Goal: Find specific page/section: Find specific page/section

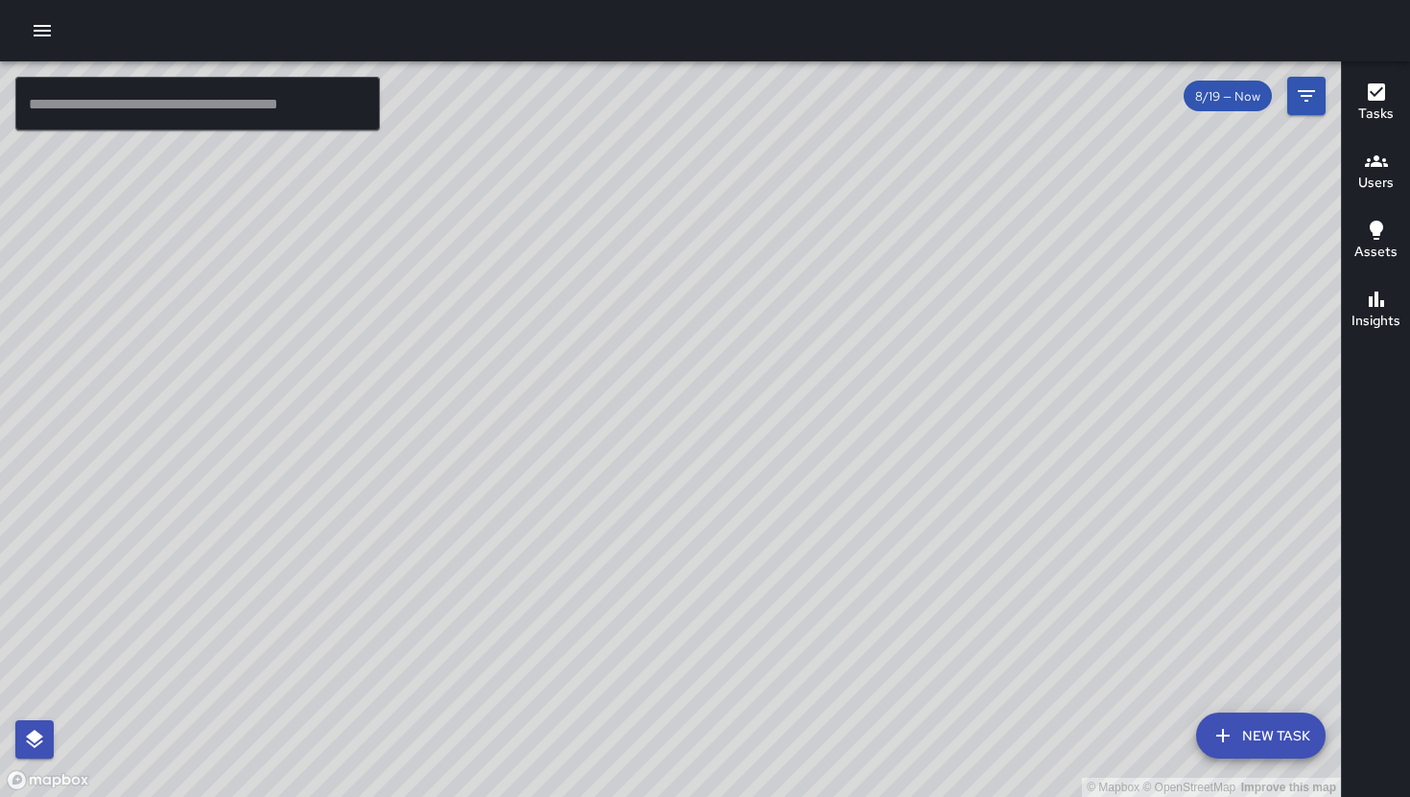
click at [615, 439] on div "© Mapbox © OpenStreetMap Improve this map" at bounding box center [670, 429] width 1341 height 736
click at [1383, 175] on h6 "Users" at bounding box center [1375, 183] width 35 height 21
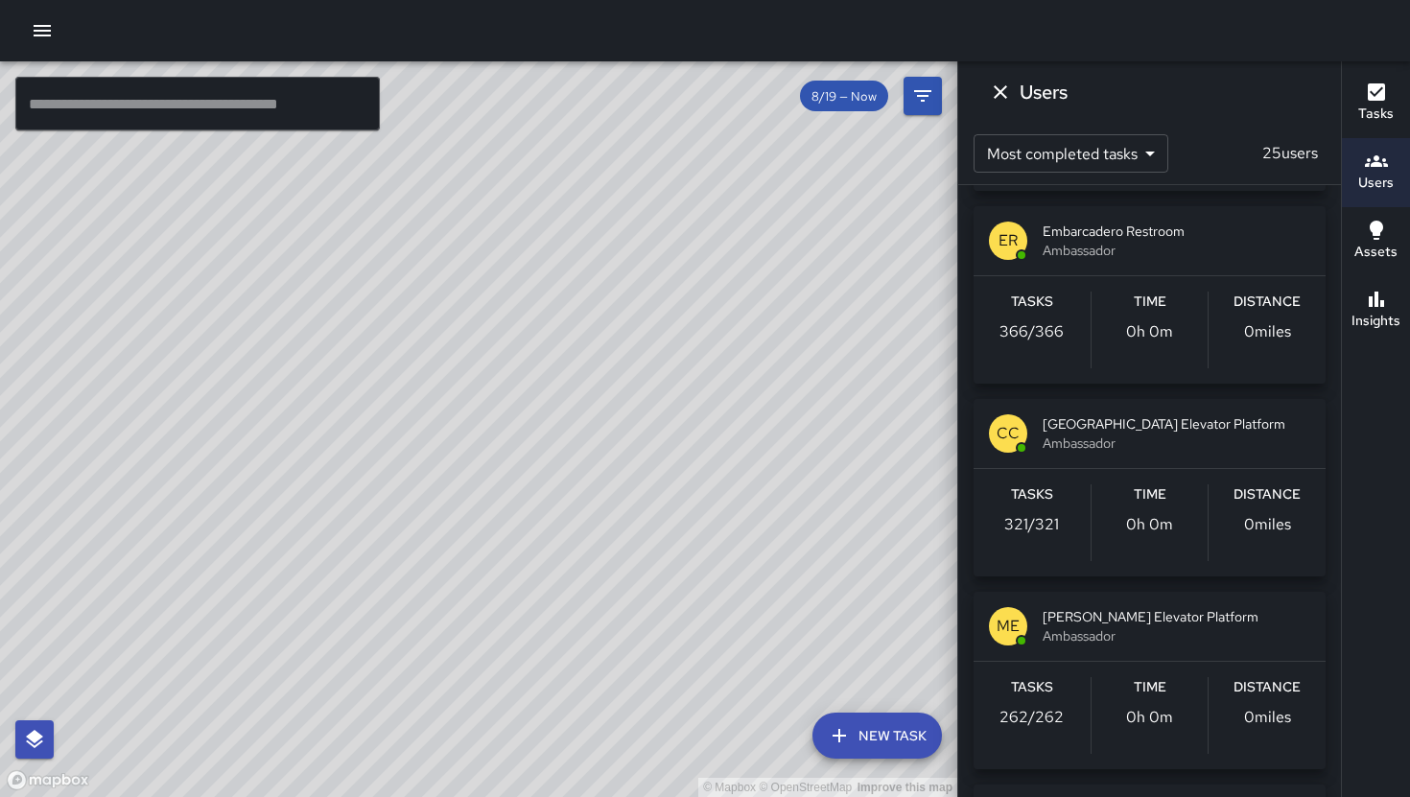
scroll to position [1538, 0]
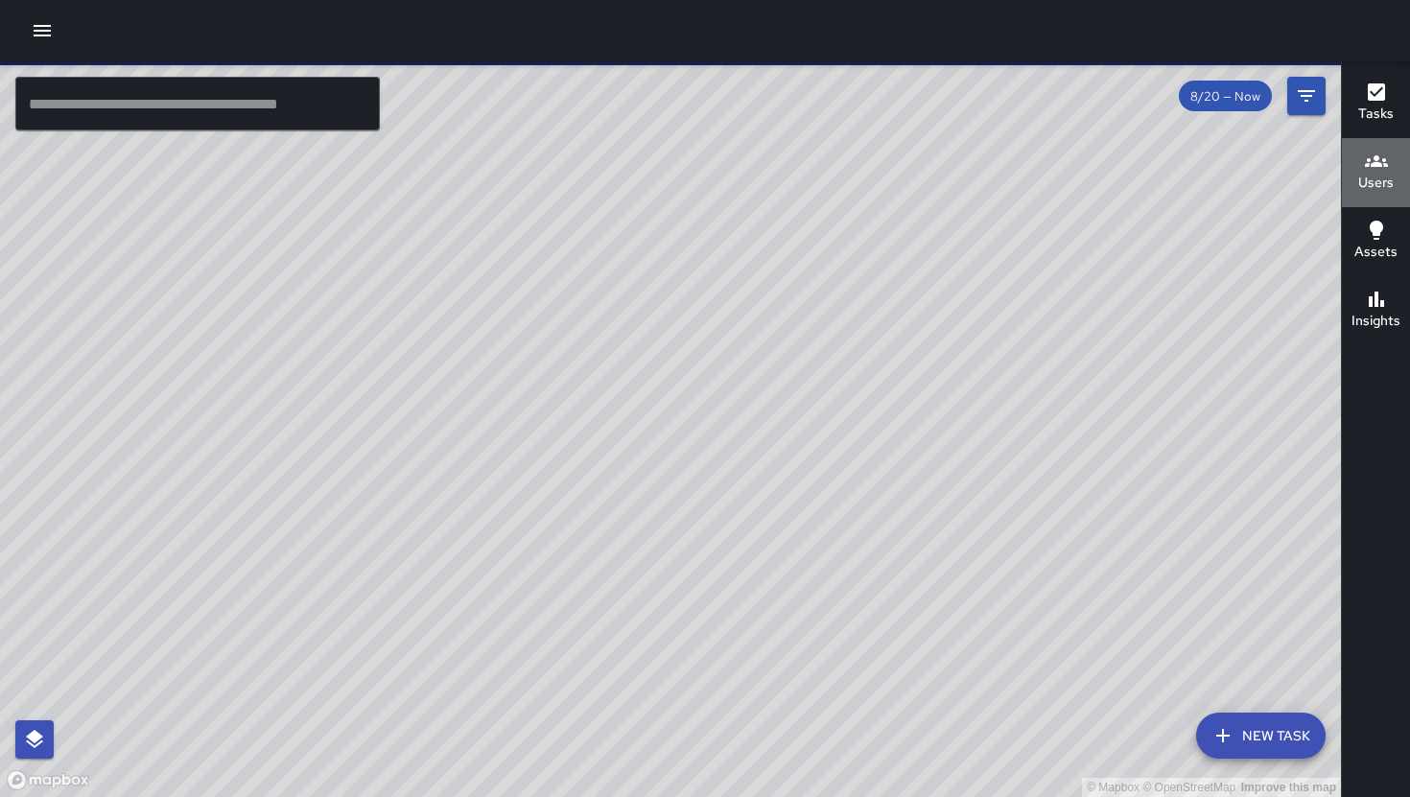
click at [1370, 173] on h6 "Users" at bounding box center [1375, 183] width 35 height 21
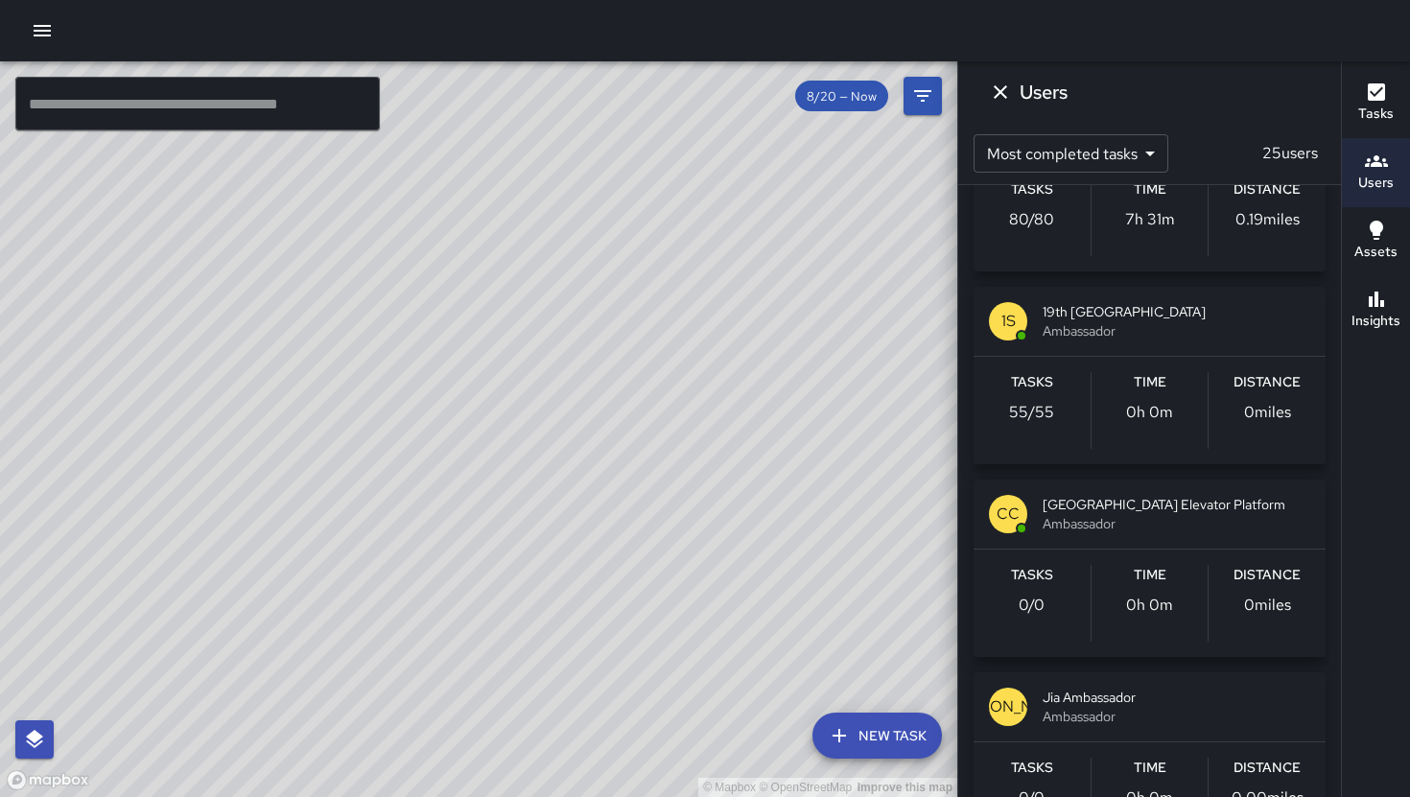
scroll to position [2270, 0]
